Goal: Obtain resource: Download file/media

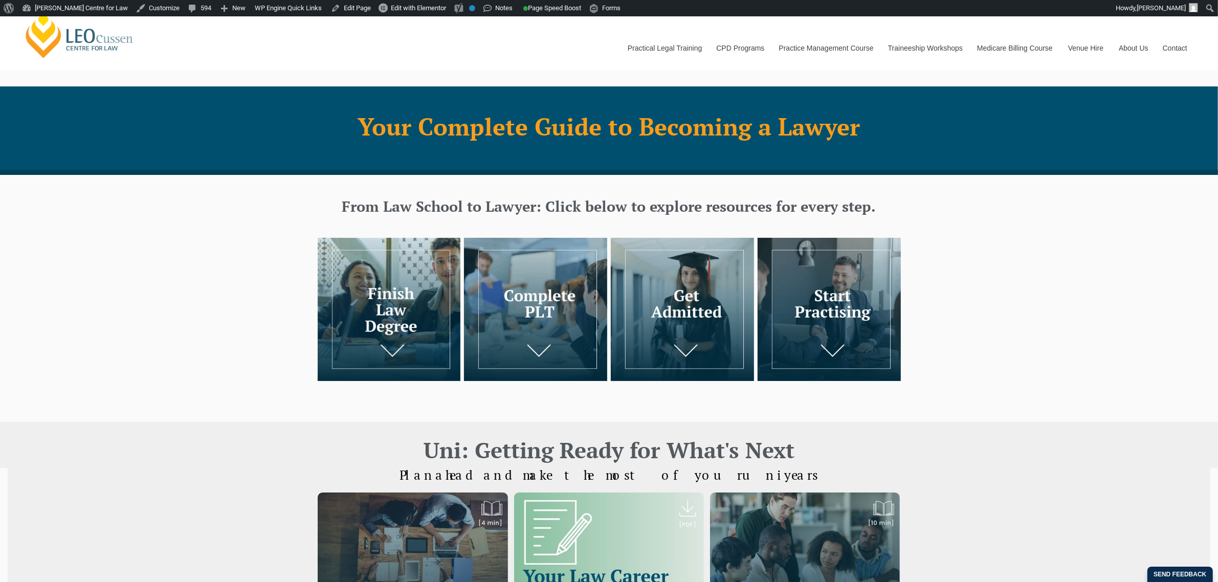
click at [836, 302] on img at bounding box center [829, 309] width 143 height 143
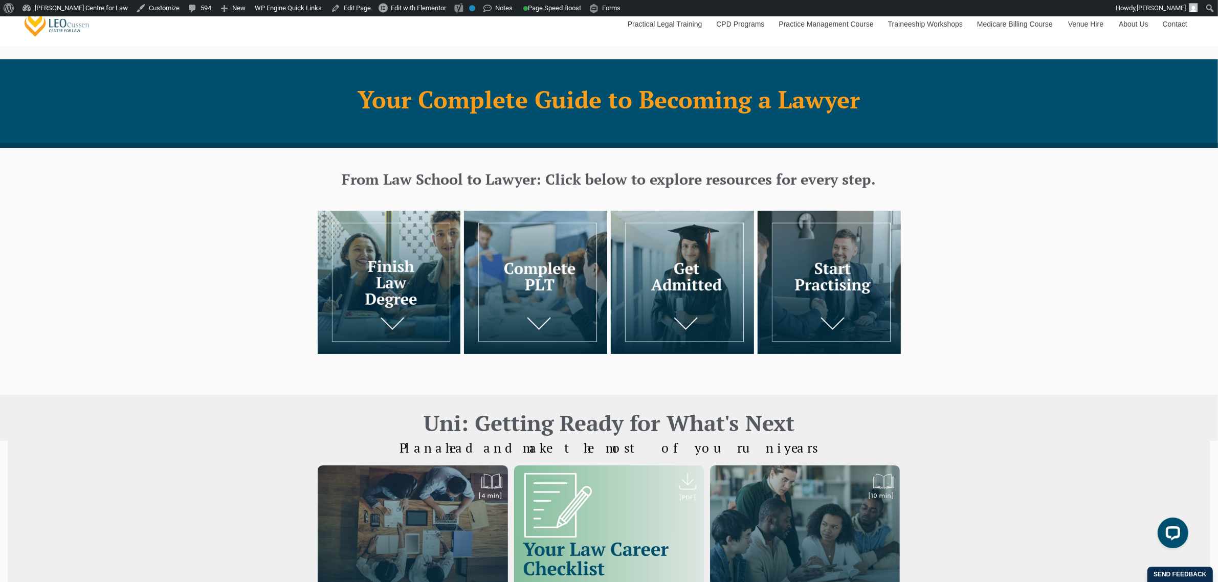
scroll to position [11, 0]
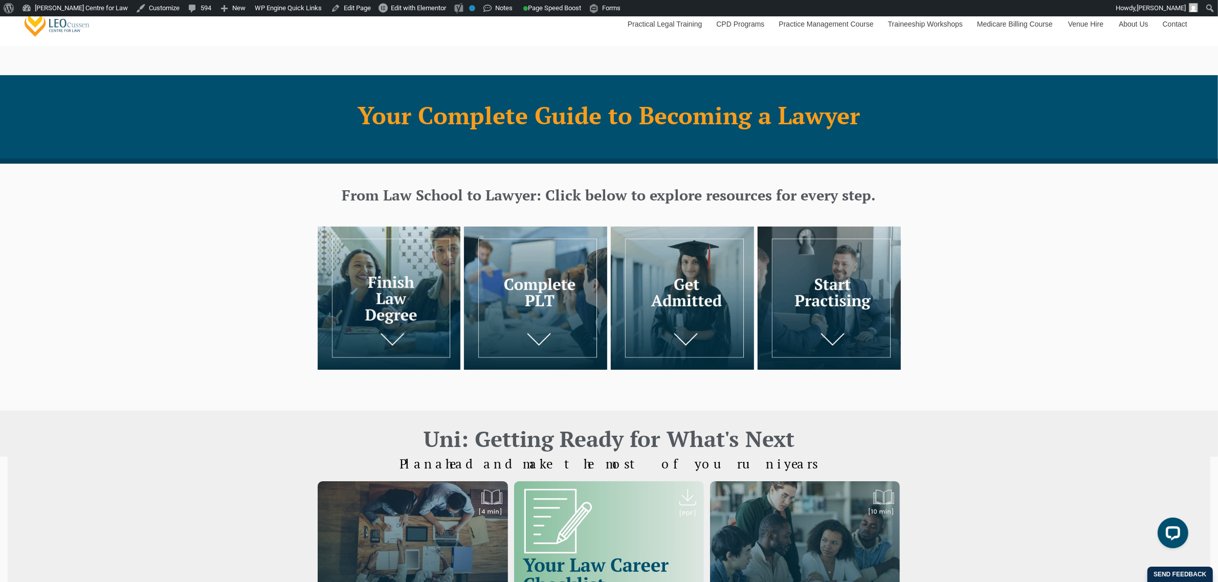
click at [401, 291] on img at bounding box center [389, 298] width 143 height 143
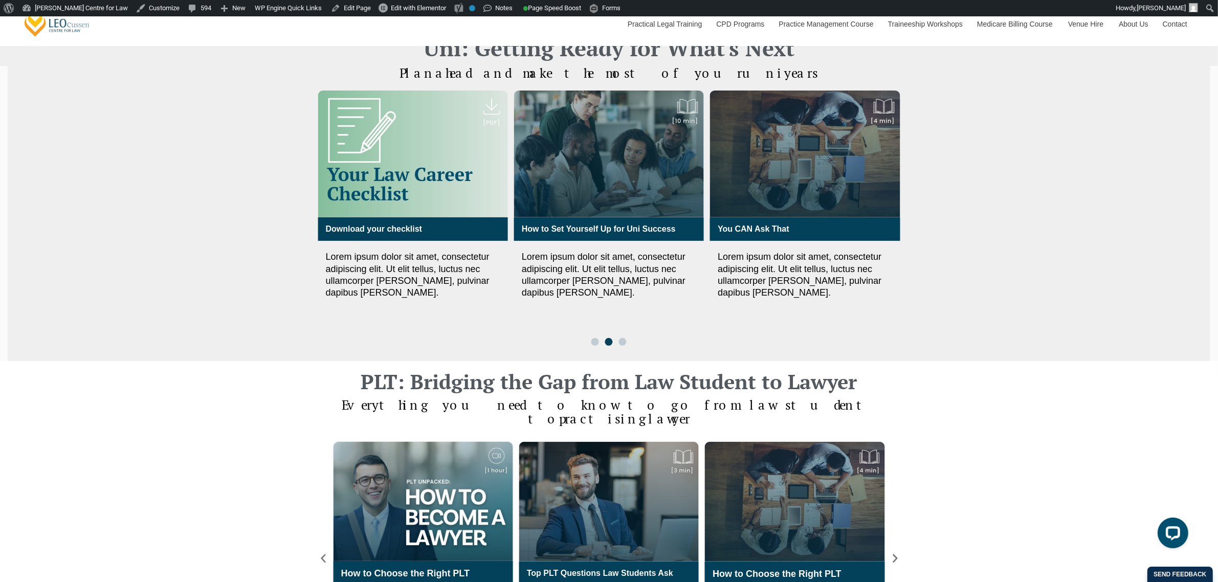
scroll to position [405, 0]
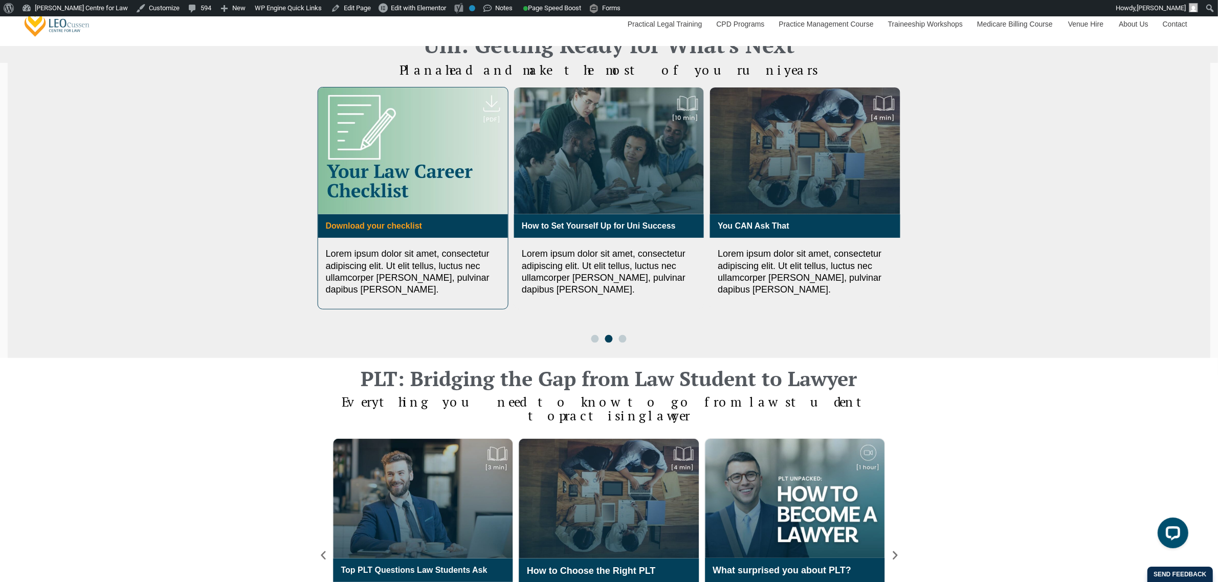
click at [402, 225] on link "Download your checklist" at bounding box center [373, 226] width 96 height 9
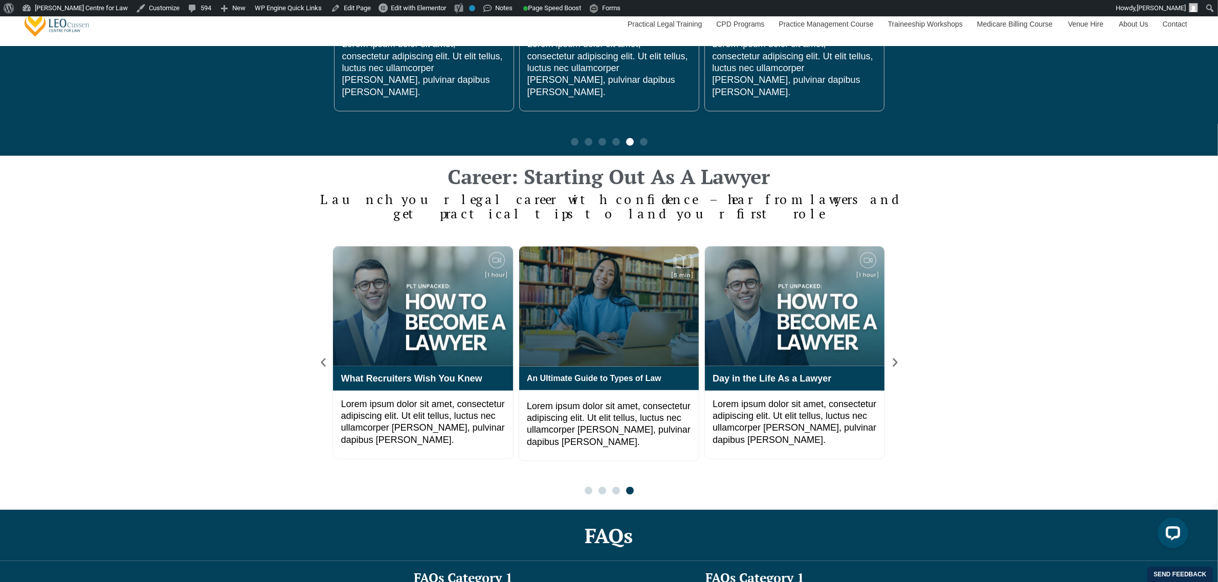
scroll to position [1471, 0]
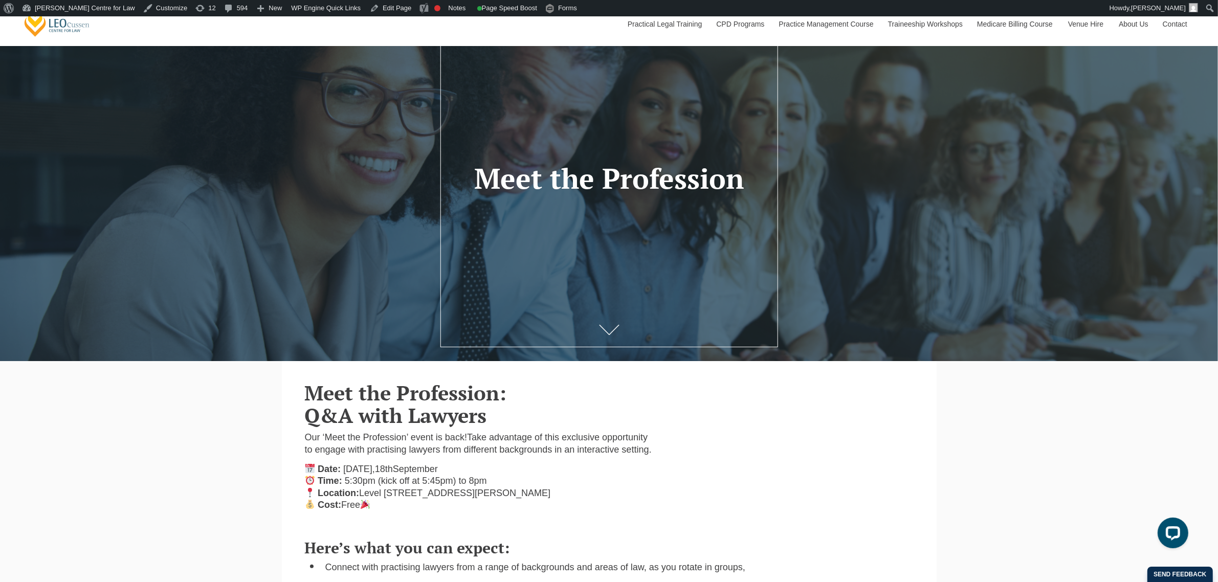
scroll to position [128, 0]
